Goal: Task Accomplishment & Management: Use online tool/utility

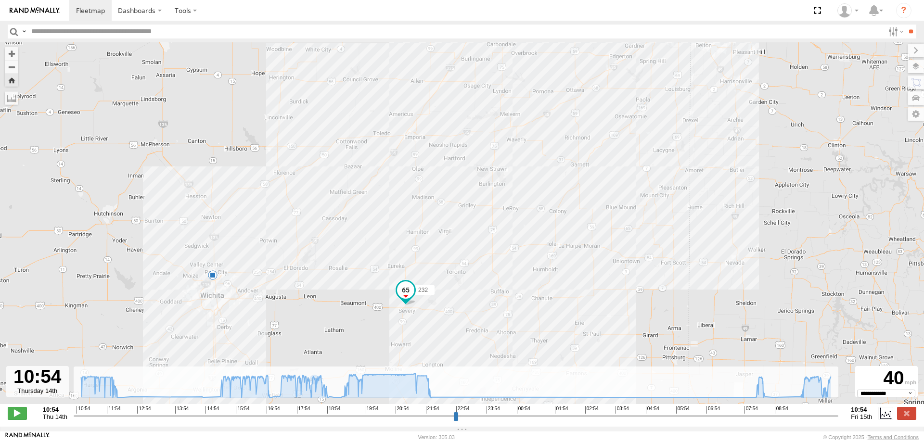
select select "**********"
click at [33, 11] on img at bounding box center [35, 10] width 50 height 7
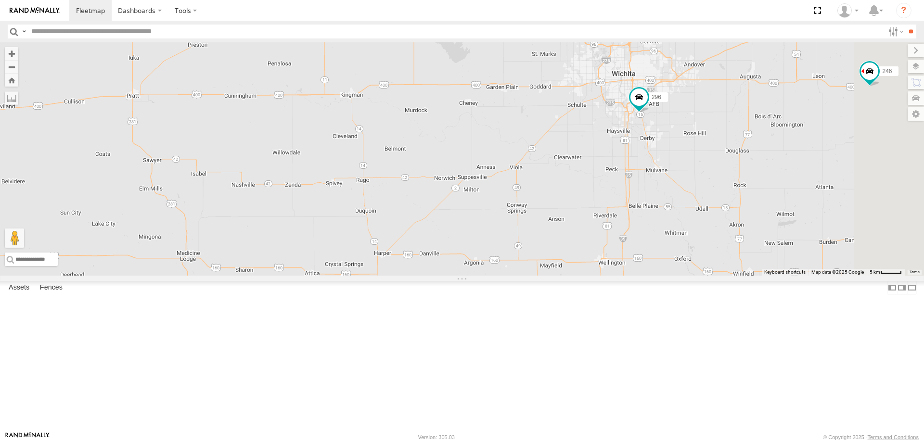
drag, startPoint x: 792, startPoint y: 199, endPoint x: 603, endPoint y: 271, distance: 202.3
click at [603, 271] on div "266 244 298 270 268 260 246 232 296 264" at bounding box center [462, 158] width 924 height 233
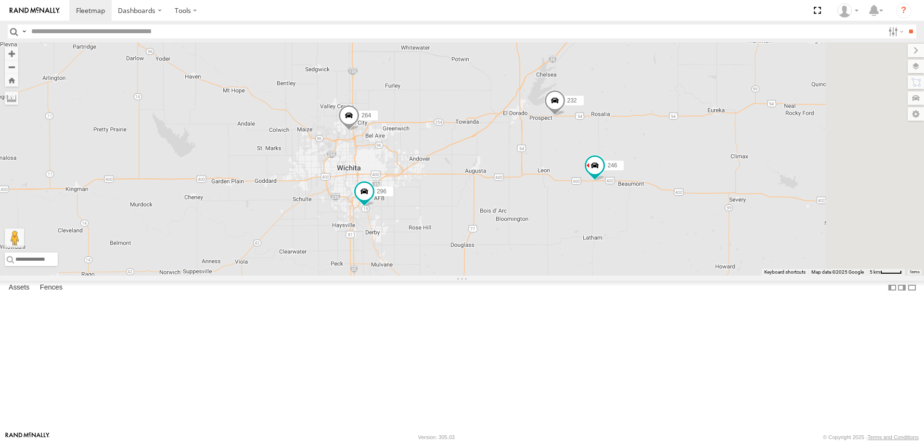
click at [566, 116] on span at bounding box center [554, 103] width 21 height 26
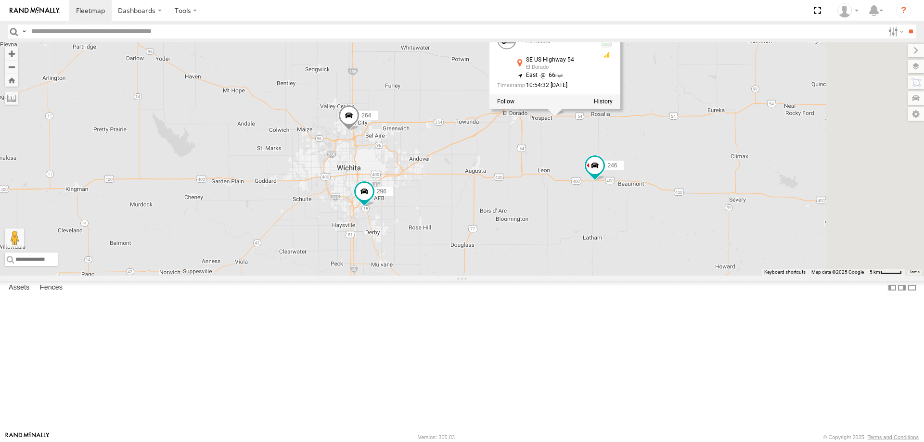
click at [679, 215] on div "266 244 298 270 268 260 246 232 296 264 232 All Assets SE US Highway 54 El Dora…" at bounding box center [462, 158] width 924 height 233
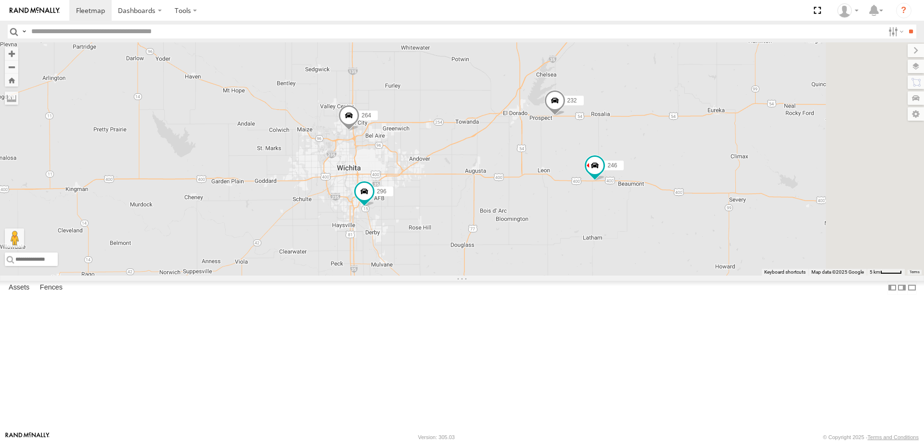
click at [0, 0] on div "All Assets" at bounding box center [0, 0] width 0 height 0
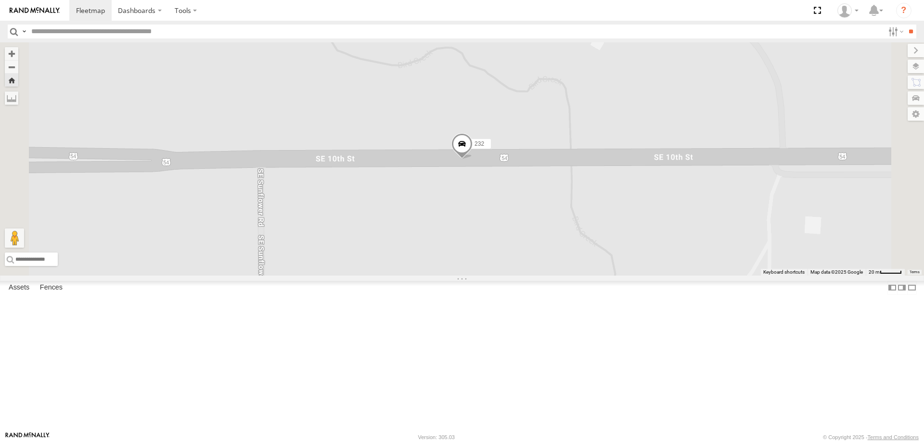
click at [0, 0] on div "270" at bounding box center [0, 0] width 0 height 0
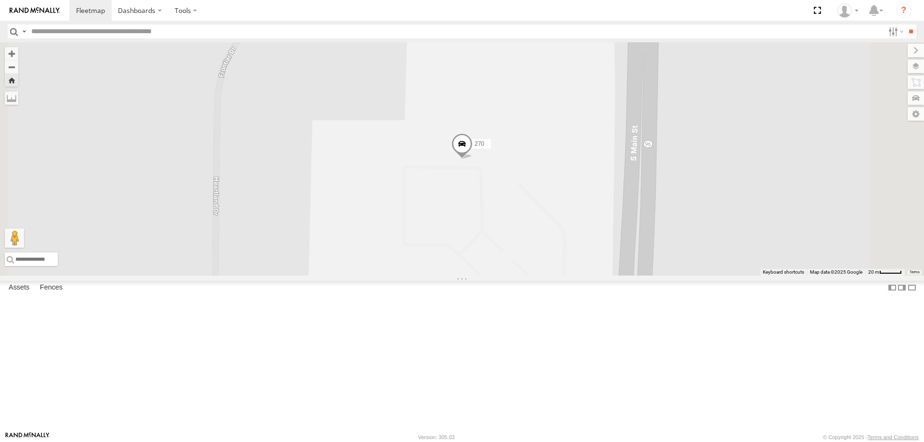
click at [0, 0] on div "298" at bounding box center [0, 0] width 0 height 0
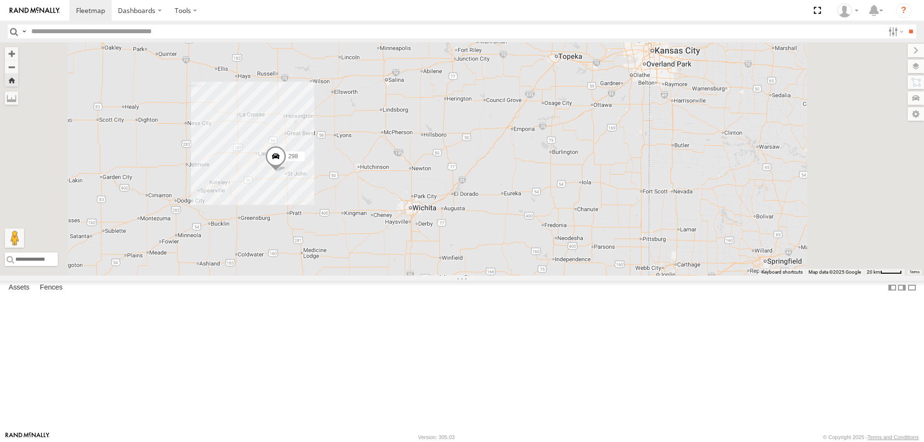
click at [0, 0] on div "264" at bounding box center [0, 0] width 0 height 0
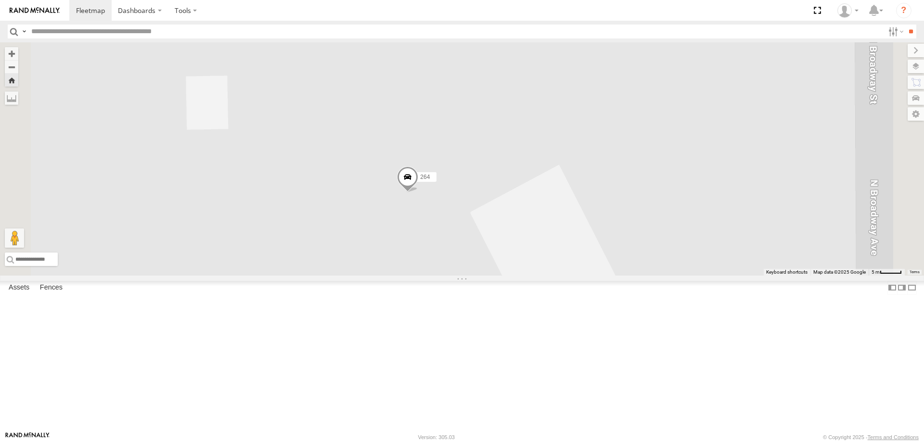
click at [418, 193] on span at bounding box center [407, 180] width 21 height 26
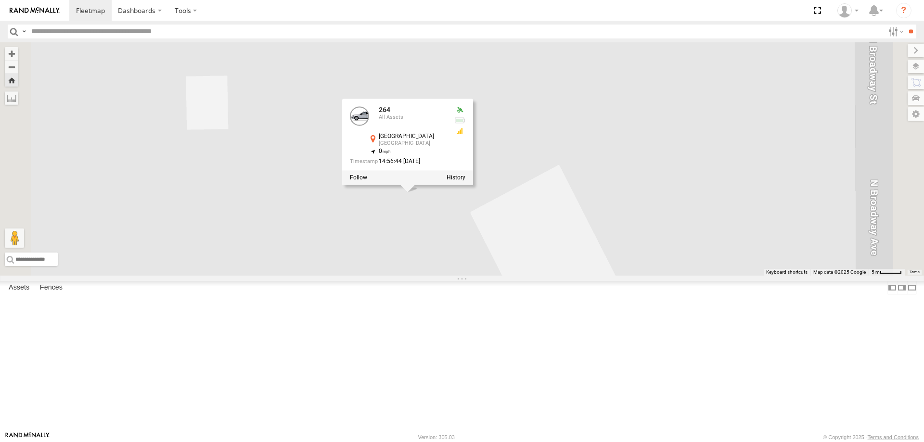
click at [396, 276] on div "264 264 All Assets N Broadway Ave Park City 37.77767 , -97.33713 0 14:56:44 08/…" at bounding box center [462, 158] width 924 height 233
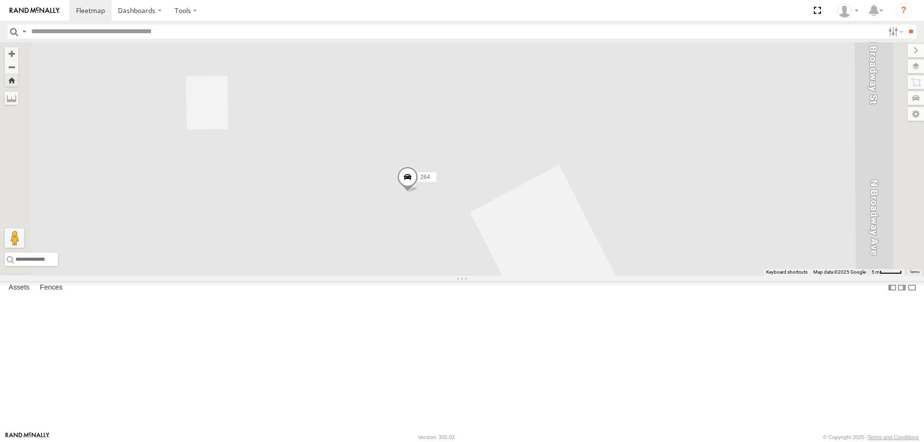
click at [0, 0] on div "232" at bounding box center [0, 0] width 0 height 0
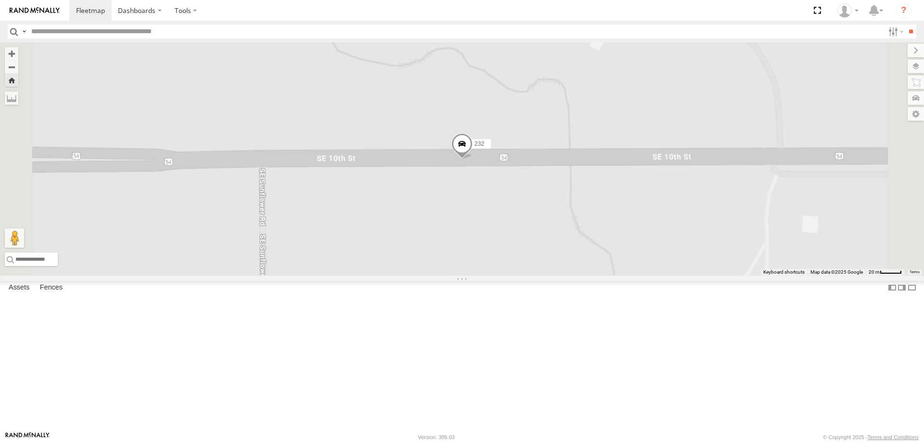
click at [0, 0] on div "270 All Assets" at bounding box center [0, 0] width 0 height 0
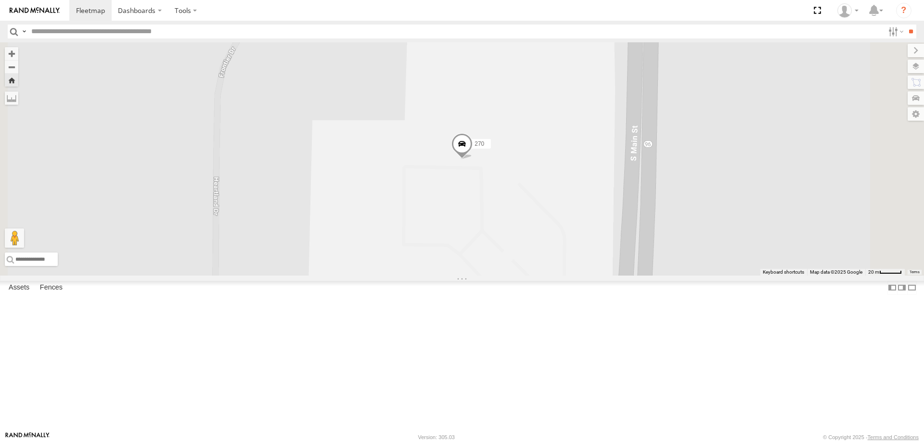
click at [0, 0] on div "298" at bounding box center [0, 0] width 0 height 0
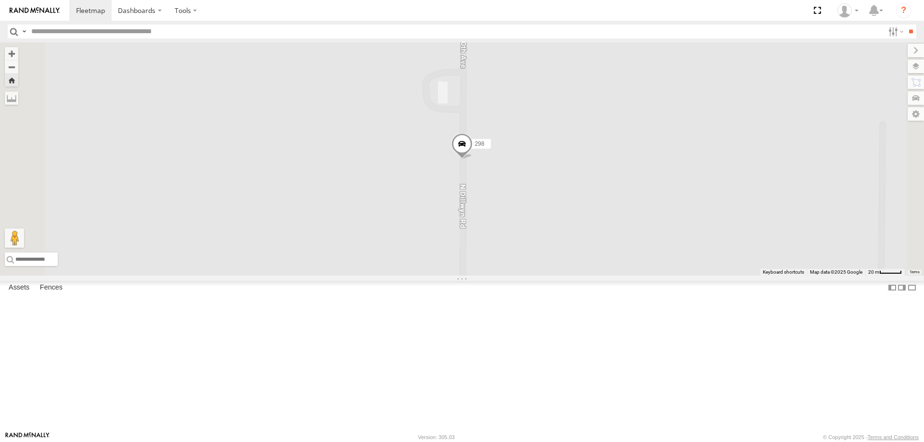
click at [0, 0] on div "244" at bounding box center [0, 0] width 0 height 0
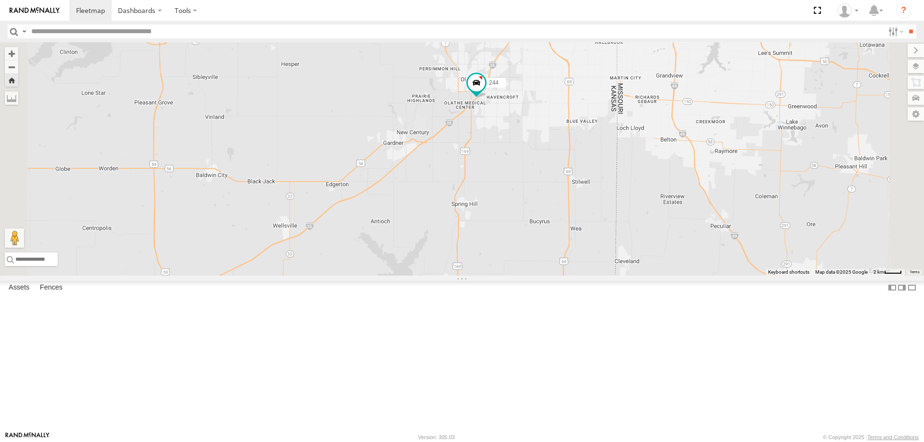
click at [0, 0] on div "246" at bounding box center [0, 0] width 0 height 0
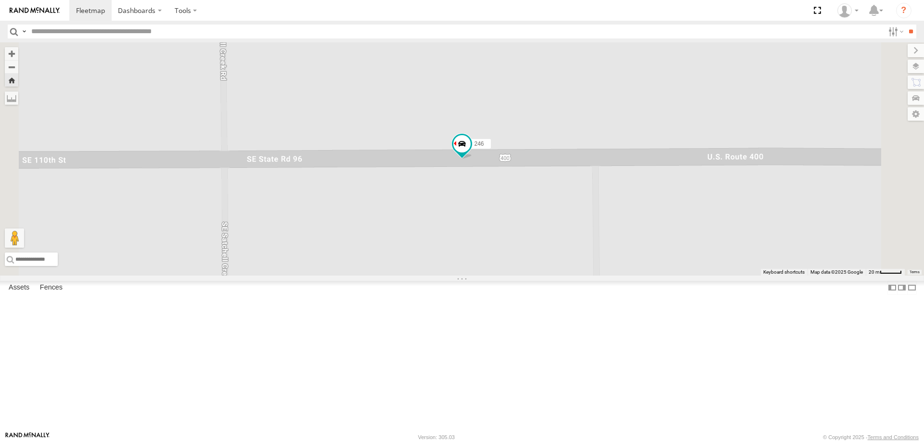
click at [0, 0] on div "266" at bounding box center [0, 0] width 0 height 0
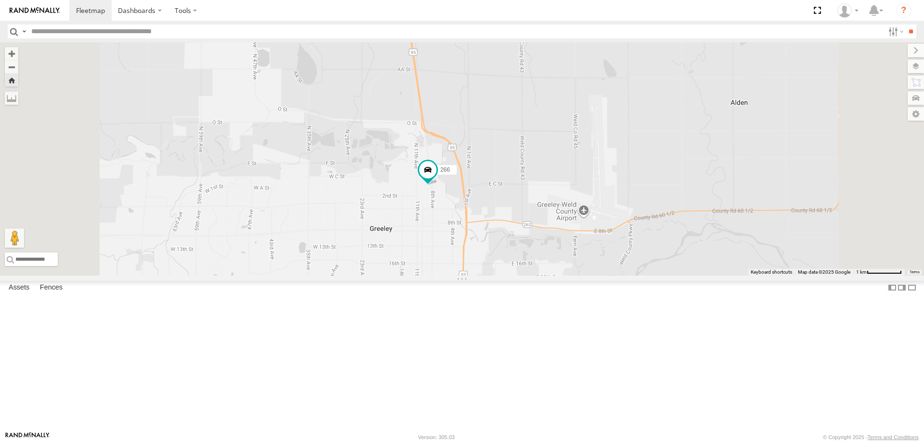
click at [0, 0] on div "232" at bounding box center [0, 0] width 0 height 0
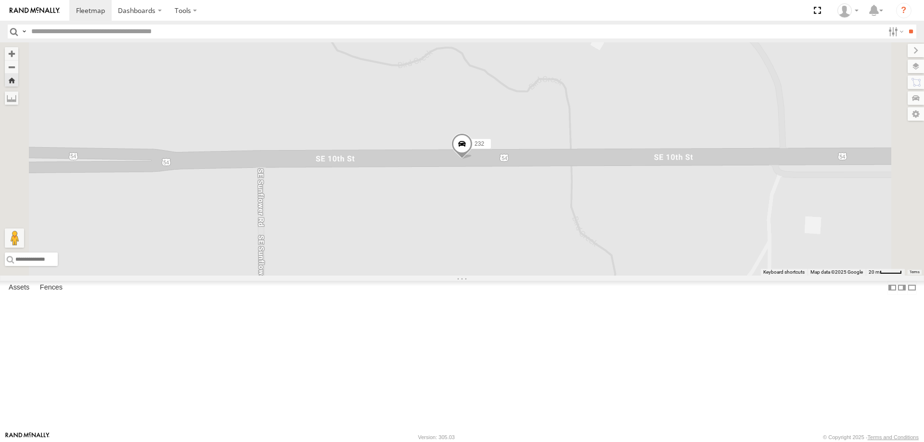
click at [0, 0] on span at bounding box center [0, 0] width 0 height 0
